Goal: Task Accomplishment & Management: Manage account settings

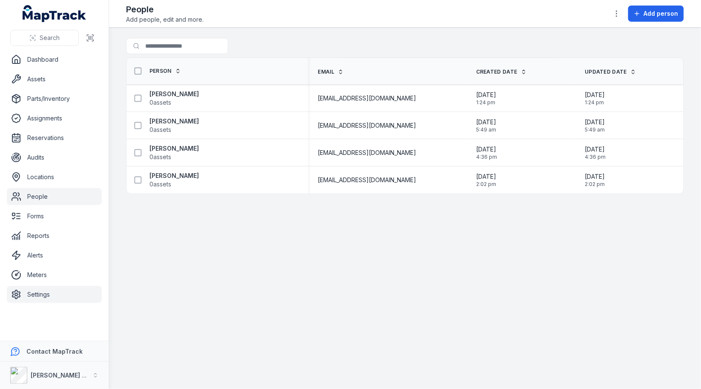
click at [69, 294] on link "Settings" at bounding box center [54, 294] width 95 height 17
click at [271, 280] on main "Search for people Person Email Created Date Updated Date [PERSON_NAME] 0 assets…" at bounding box center [405, 209] width 592 height 362
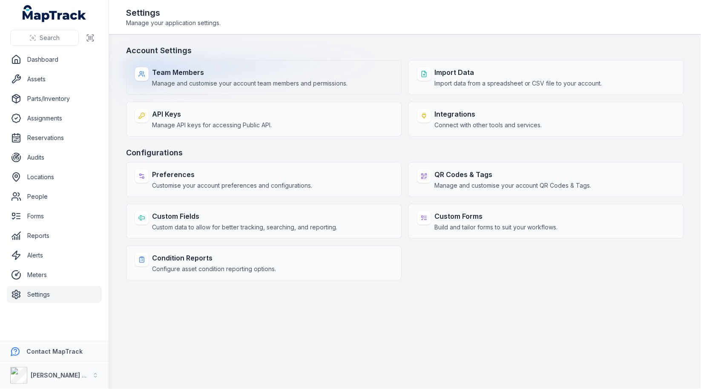
click at [319, 86] on span "Manage and customise your account team members and permissions." at bounding box center [250, 83] width 196 height 9
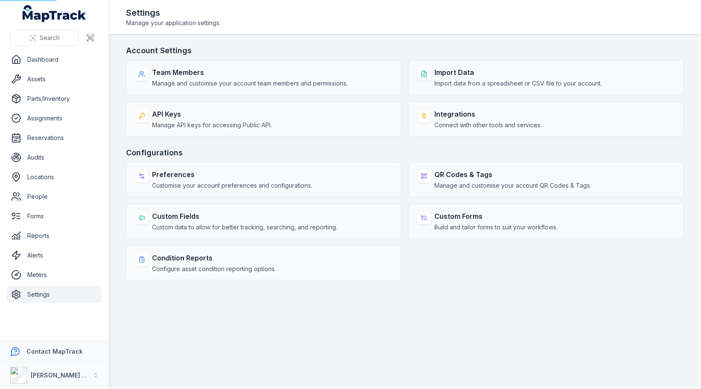
click at [361, 51] on h3 "Account Settings" at bounding box center [405, 51] width 558 height 12
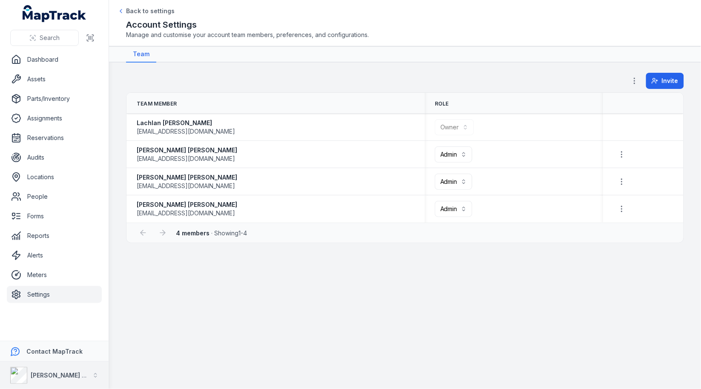
click at [66, 371] on div "[PERSON_NAME] Asset Maintenance" at bounding box center [49, 375] width 79 height 17
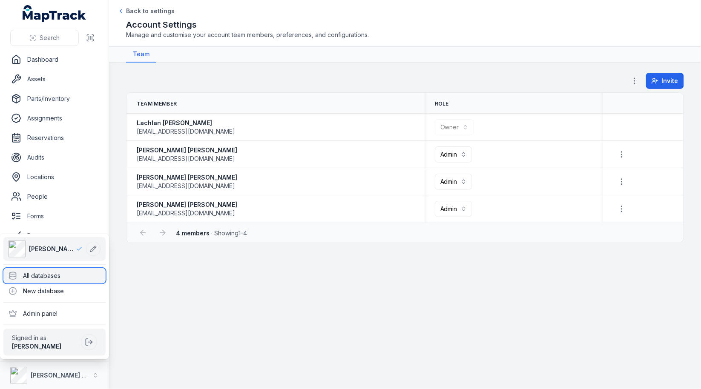
click at [77, 283] on div "All databases" at bounding box center [54, 275] width 102 height 15
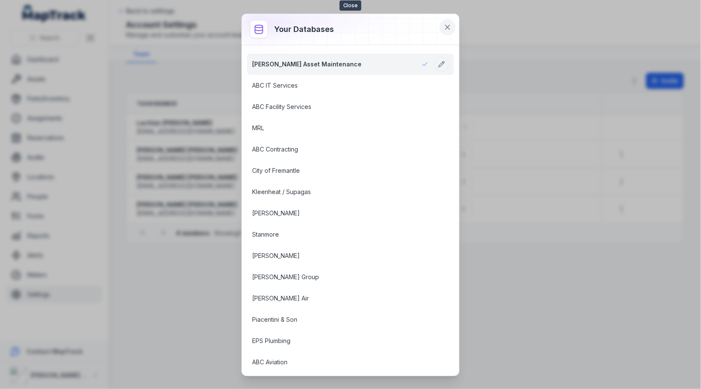
click at [453, 22] on button at bounding box center [448, 27] width 16 height 16
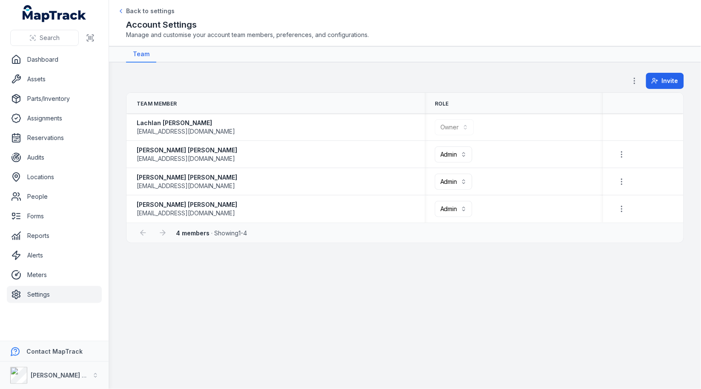
click at [356, 68] on main "**********" at bounding box center [405, 226] width 592 height 327
